Goal: Transaction & Acquisition: Purchase product/service

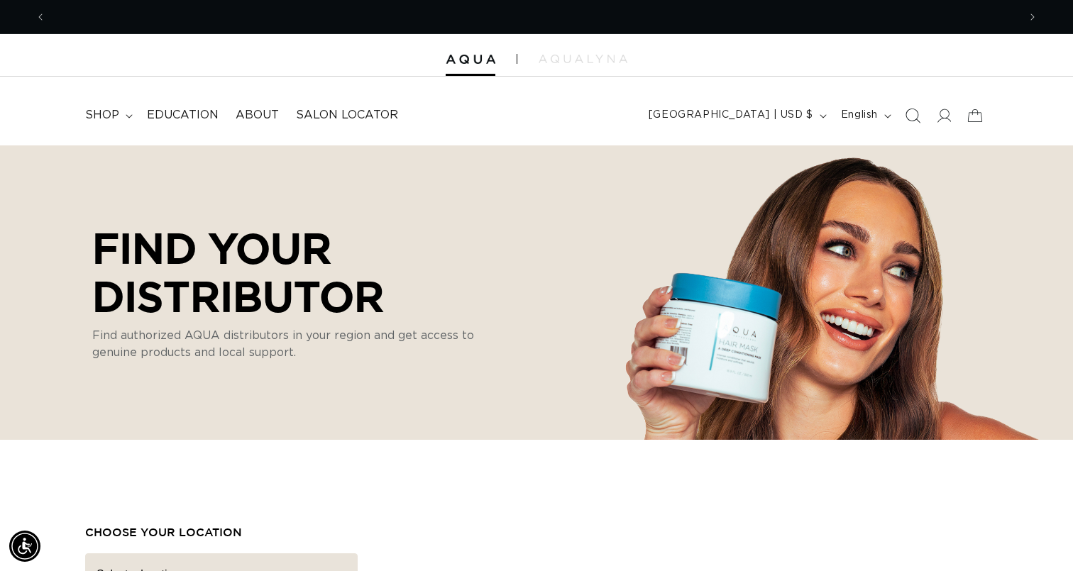
click at [911, 119] on icon "Search" at bounding box center [912, 115] width 15 height 15
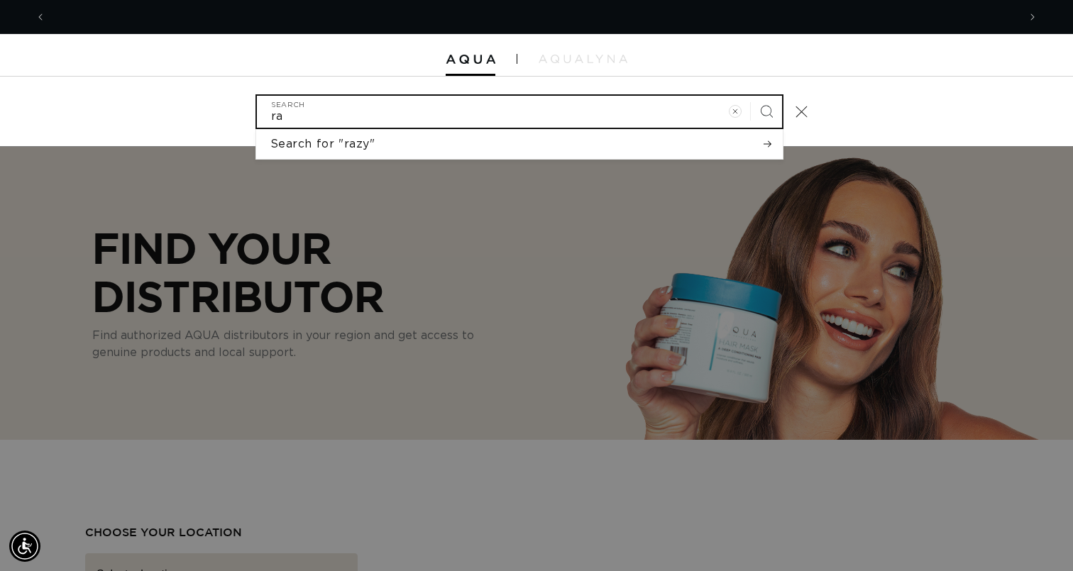
type input "r"
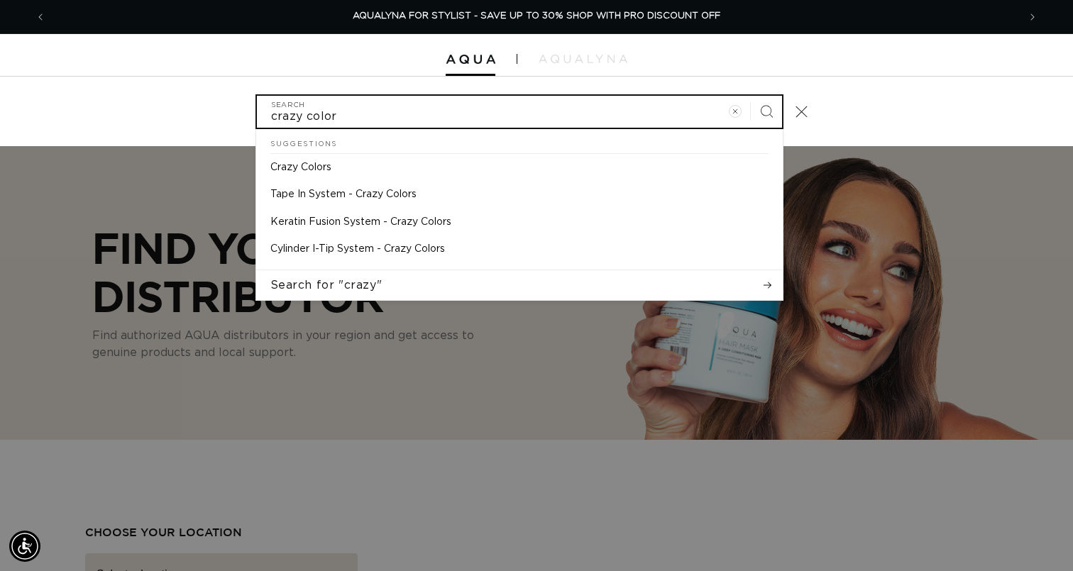
type input "crazy color"
click at [751, 96] on button "Search" at bounding box center [766, 111] width 31 height 31
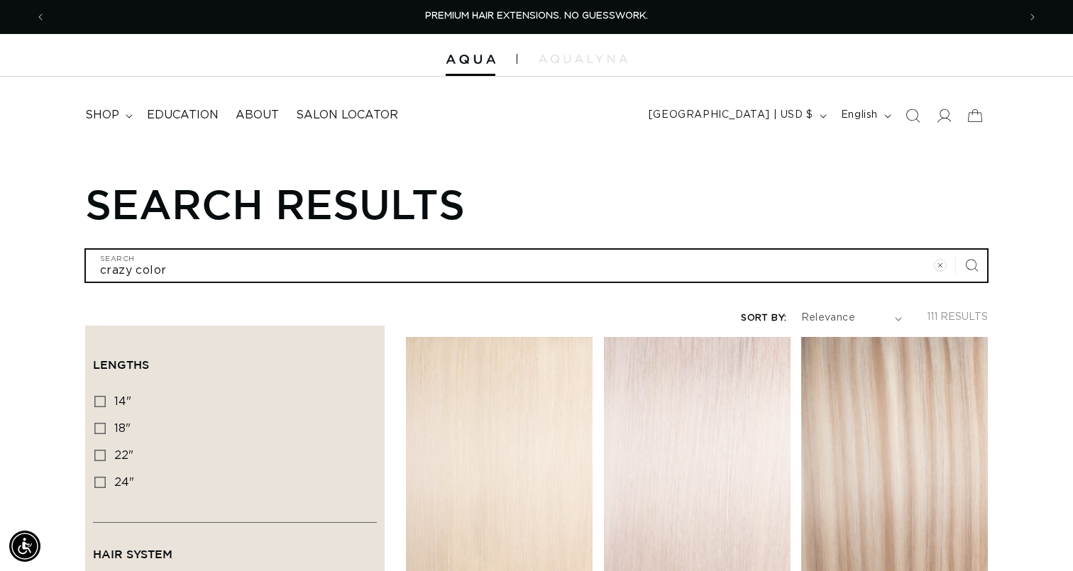
click at [211, 262] on input "crazy color" at bounding box center [536, 266] width 901 height 32
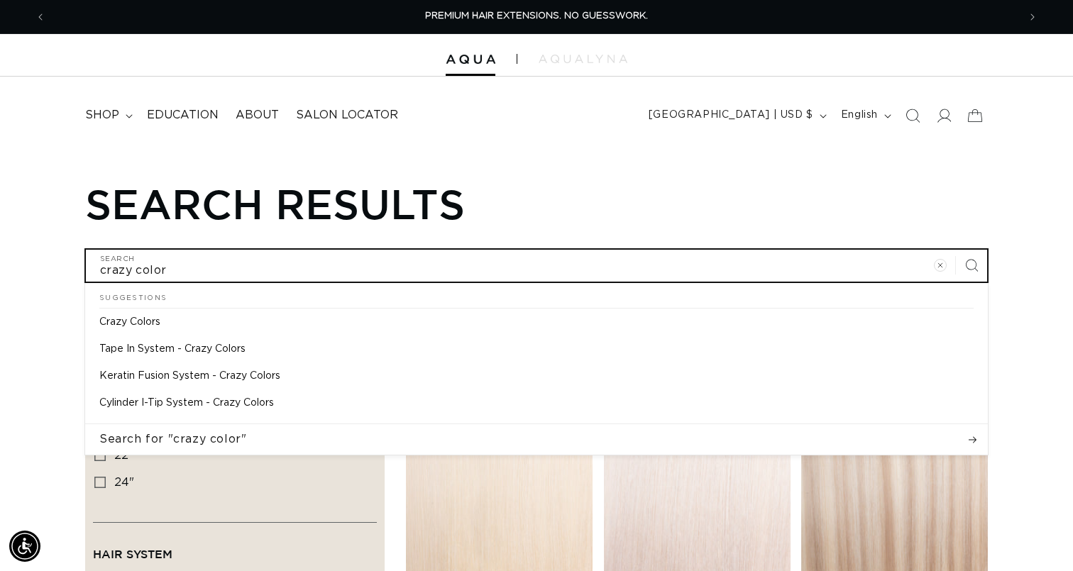
type input "crazy colors"
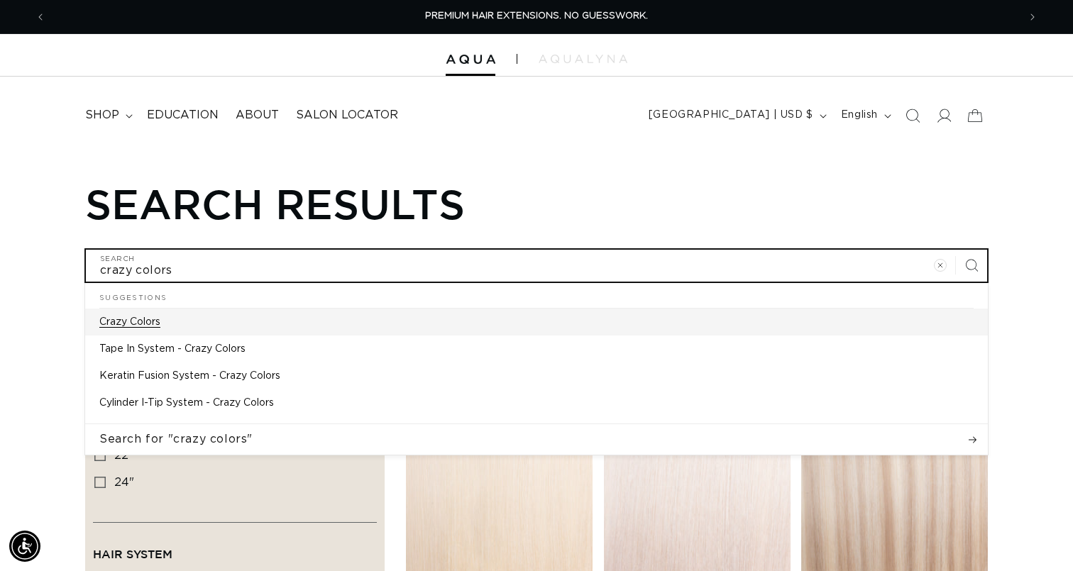
type input "crazy colors"
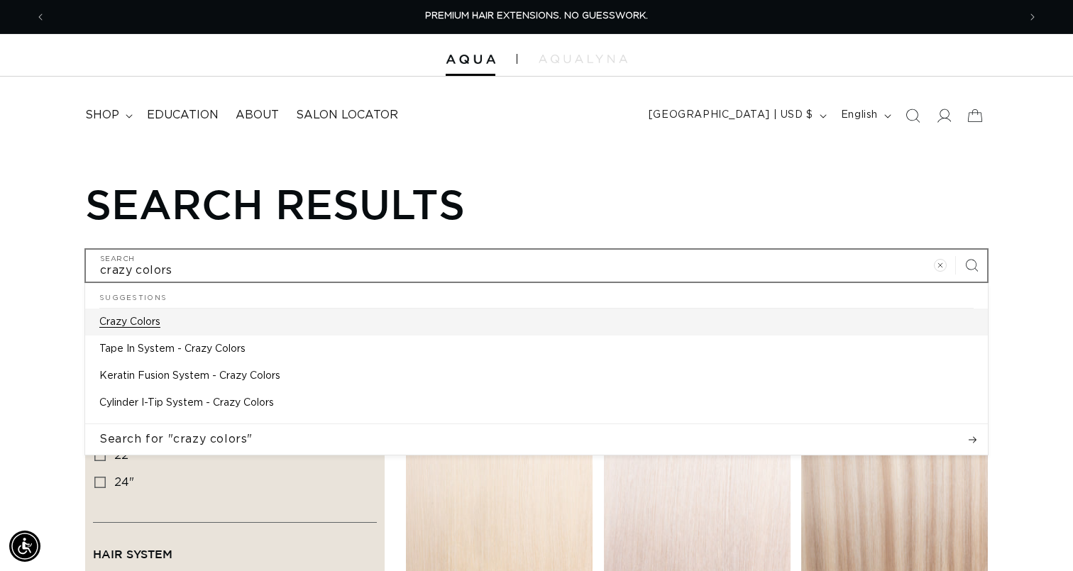
click at [180, 313] on link "Crazy Colors" at bounding box center [536, 322] width 903 height 27
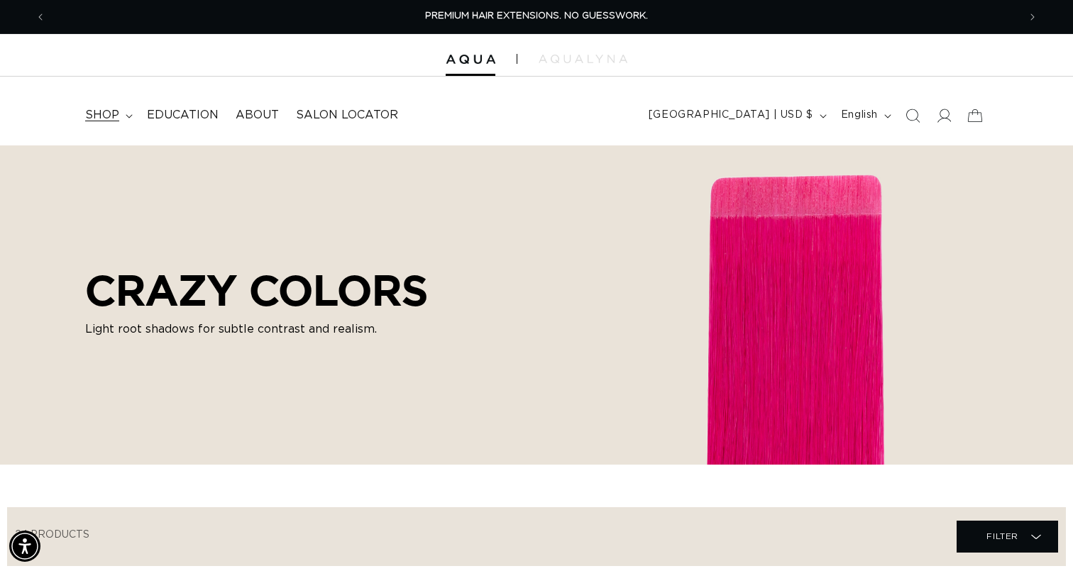
click at [101, 109] on span "shop" at bounding box center [102, 115] width 34 height 15
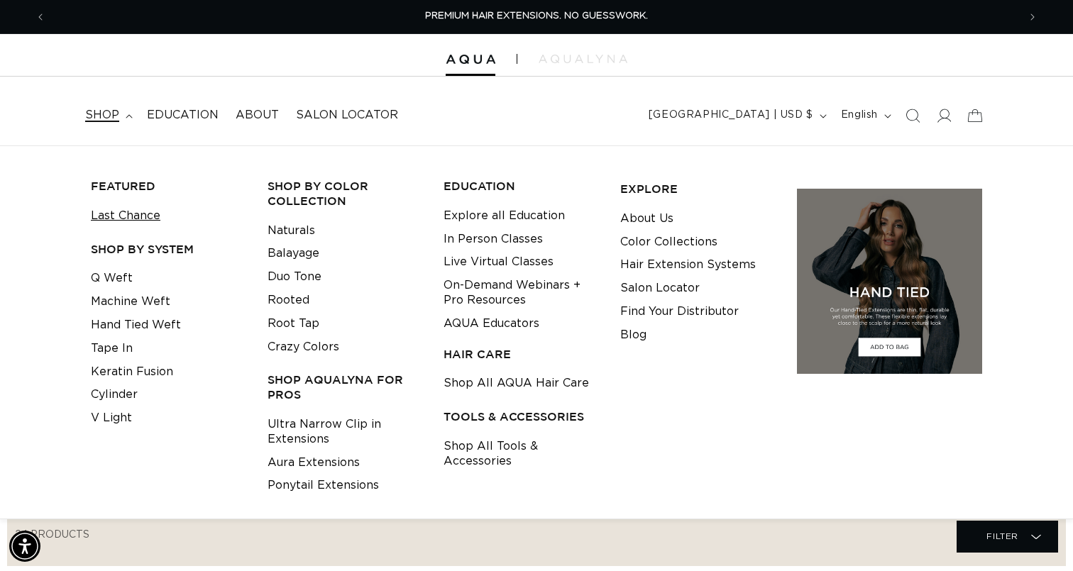
click at [135, 224] on link "Last Chance" at bounding box center [126, 215] width 70 height 23
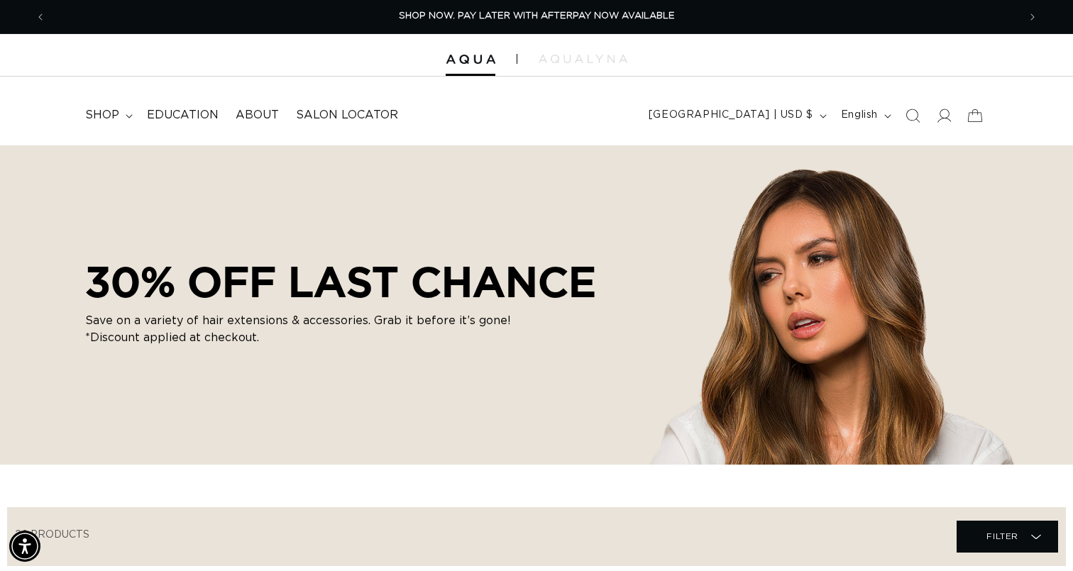
scroll to position [0, 1944]
